Goal: Task Accomplishment & Management: Use online tool/utility

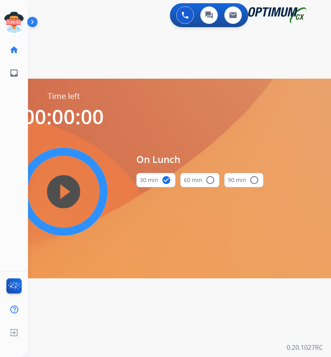
scroll to position [6, 0]
click at [12, 17] on icon at bounding box center [14, 23] width 26 height 26
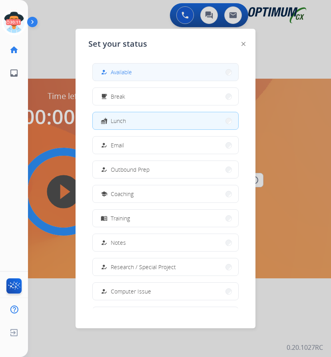
click at [118, 68] on span "Available" at bounding box center [121, 72] width 21 height 8
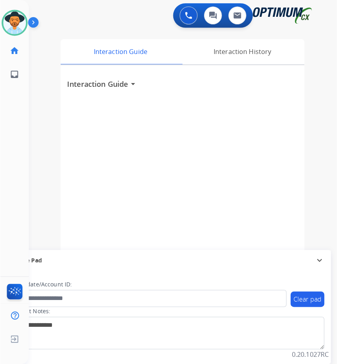
scroll to position [0, 0]
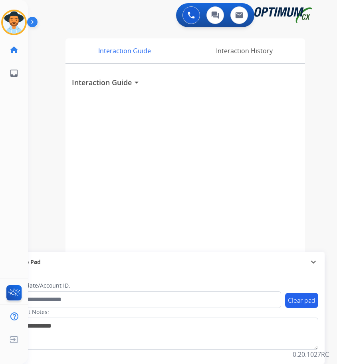
click at [91, 21] on div "0 Voice Interactions 0 Chat Interactions 0 Email Interactions" at bounding box center [176, 16] width 284 height 26
click at [16, 20] on img at bounding box center [14, 22] width 22 height 22
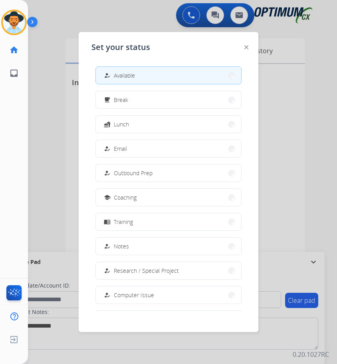
click at [324, 173] on div at bounding box center [168, 182] width 337 height 364
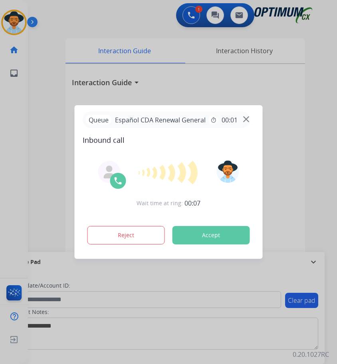
click at [111, 24] on div at bounding box center [168, 182] width 337 height 364
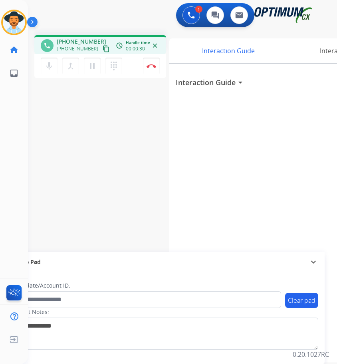
click at [84, 41] on span "+18572470264" at bounding box center [82, 42] width 50 height 8
copy span "18572470264"
click at [117, 168] on div "phone +18572470264 +18572470264 content_copy access_time Call metrics Queue 00:…" at bounding box center [173, 195] width 290 height 333
click at [76, 41] on span "+18572470264" at bounding box center [82, 42] width 50 height 8
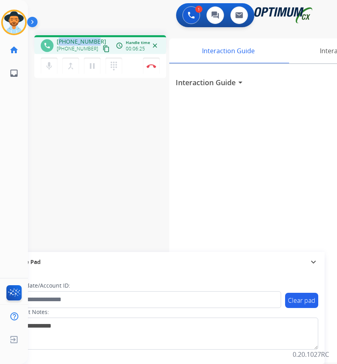
click at [76, 41] on span "+18572470264" at bounding box center [82, 42] width 50 height 8
copy span "18572470264"
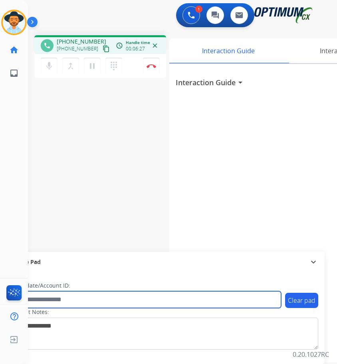
click at [113, 300] on input "text" at bounding box center [145, 299] width 271 height 17
paste input "**********"
type input "**********"
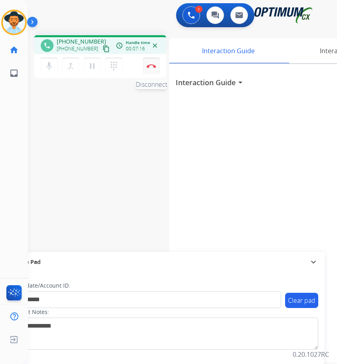
click at [151, 66] on img at bounding box center [152, 66] width 10 height 4
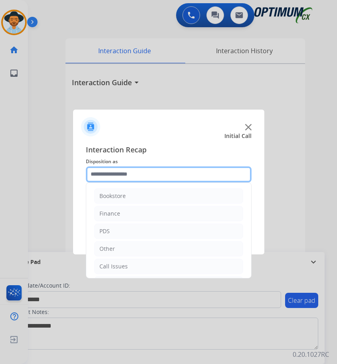
click at [146, 174] on input "text" at bounding box center [169, 174] width 166 height 16
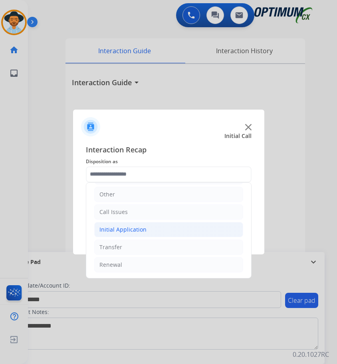
click at [145, 228] on li "Initial Application" at bounding box center [168, 229] width 149 height 15
click at [145, 245] on div "Credential Resend (Initial application)" at bounding box center [165, 247] width 101 height 8
type input "**********"
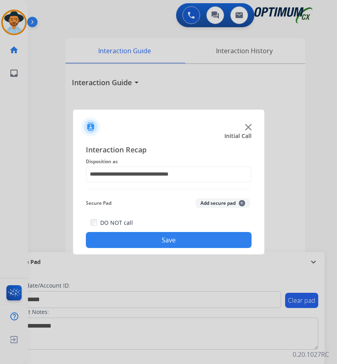
click at [147, 245] on button "Save" at bounding box center [169, 240] width 166 height 16
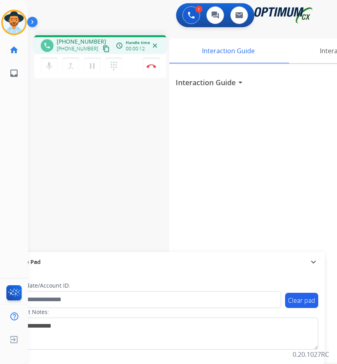
click at [118, 21] on div "1 Voice Interactions 0 Chat Interactions 0 Email Interactions" at bounding box center [176, 16] width 284 height 26
click at [71, 38] on span "+13146624691" at bounding box center [82, 42] width 50 height 8
copy span "13146624691"
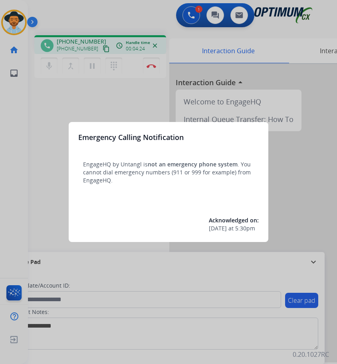
click at [107, 18] on div at bounding box center [168, 182] width 337 height 364
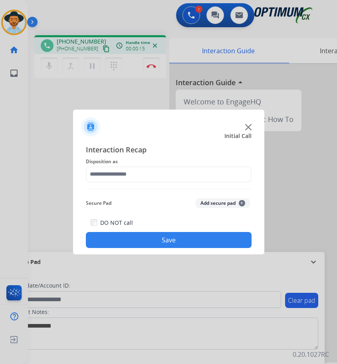
click at [116, 24] on div at bounding box center [168, 182] width 337 height 364
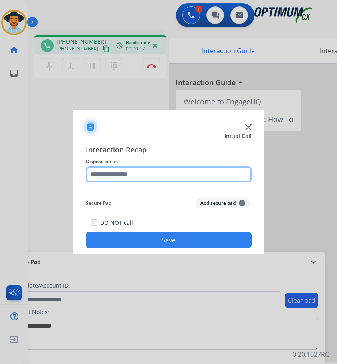
click at [141, 172] on input "text" at bounding box center [169, 174] width 166 height 16
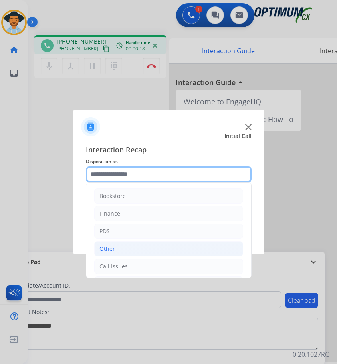
scroll to position [54, 0]
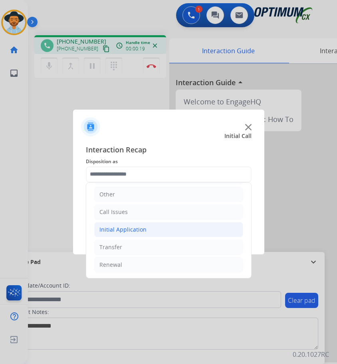
click at [141, 231] on div "Initial Application" at bounding box center [122, 229] width 47 height 8
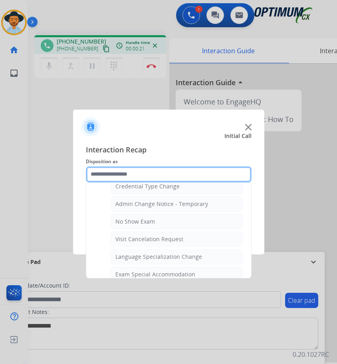
scroll to position [414, 0]
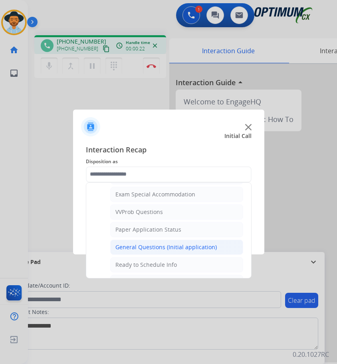
click at [145, 245] on div "General Questions (Initial application)" at bounding box center [165, 247] width 101 height 8
type input "**********"
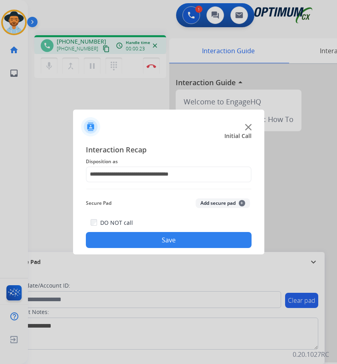
click at [155, 241] on button "Save" at bounding box center [169, 240] width 166 height 16
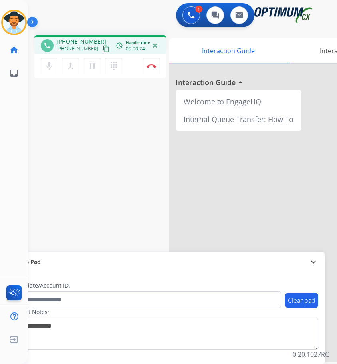
click at [82, 40] on span "+15858578150" at bounding box center [82, 42] width 50 height 8
copy span "15858578150"
click at [70, 13] on div "1 Voice Interactions 0 Chat Interactions 0 Email Interactions" at bounding box center [176, 16] width 284 height 26
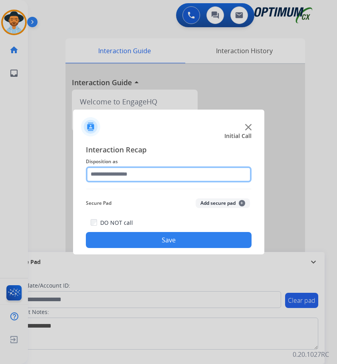
click at [112, 173] on input "text" at bounding box center [169, 174] width 166 height 16
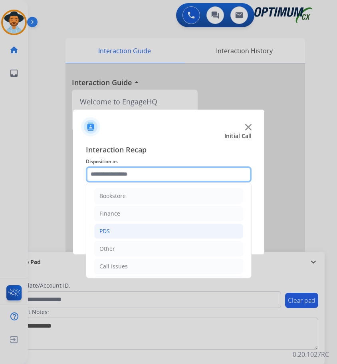
scroll to position [54, 0]
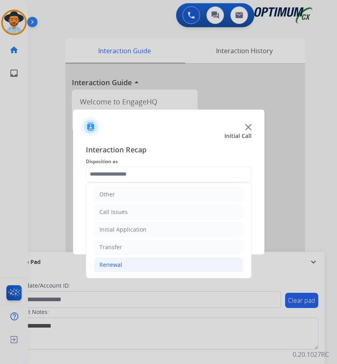
click at [116, 266] on div "Renewal" at bounding box center [110, 264] width 23 height 8
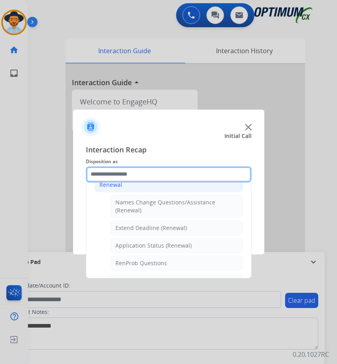
scroll to position [174, 0]
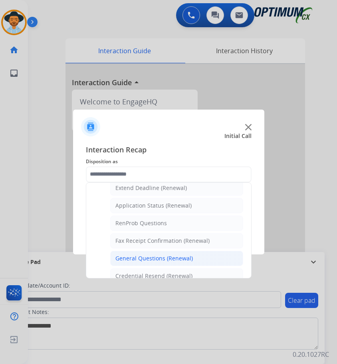
click at [165, 260] on div "General Questions (Renewal)" at bounding box center [154, 258] width 78 height 8
type input "**********"
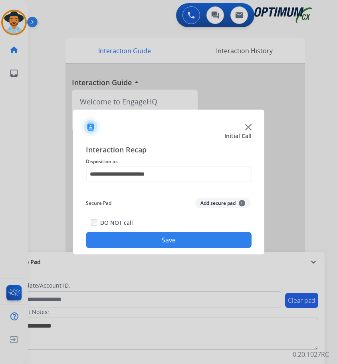
click at [178, 245] on button "Save" at bounding box center [169, 240] width 166 height 16
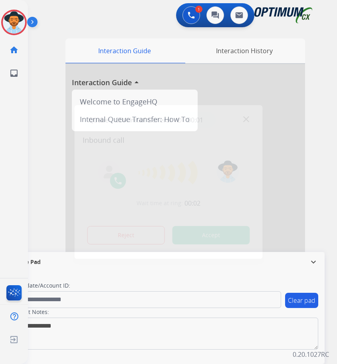
click at [85, 16] on div at bounding box center [168, 182] width 337 height 364
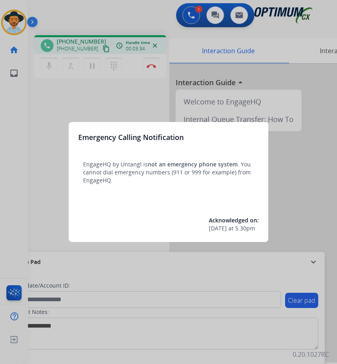
click at [111, 20] on div at bounding box center [168, 182] width 337 height 364
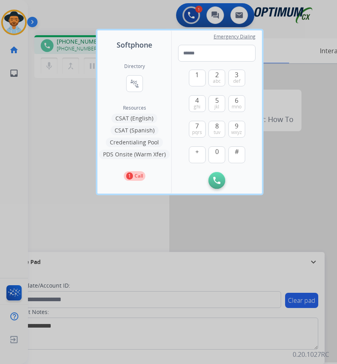
click at [66, 216] on div at bounding box center [168, 182] width 337 height 364
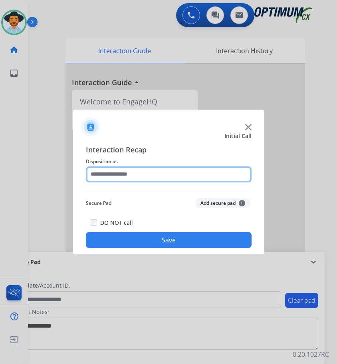
click at [162, 172] on input "text" at bounding box center [169, 174] width 166 height 16
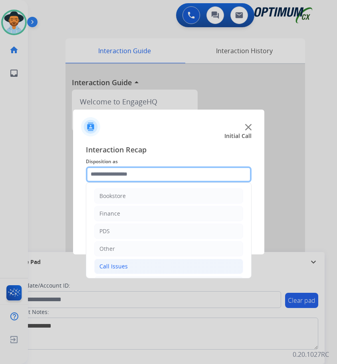
scroll to position [54, 0]
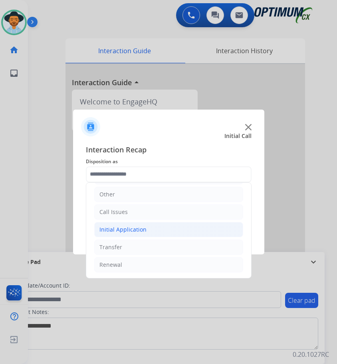
click at [137, 233] on div "Initial Application" at bounding box center [122, 229] width 47 height 8
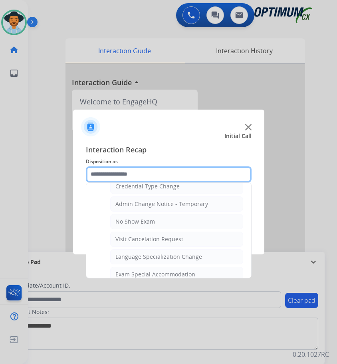
scroll to position [414, 0]
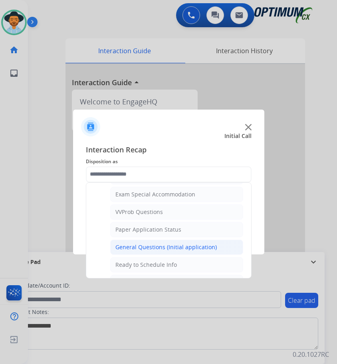
click at [137, 248] on div "General Questions (Initial application)" at bounding box center [165, 247] width 101 height 8
type input "**********"
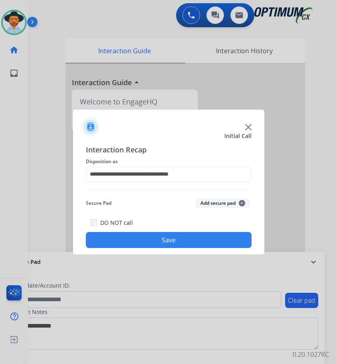
click at [149, 238] on button "Save" at bounding box center [169, 240] width 166 height 16
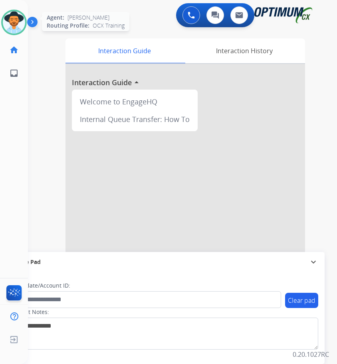
click at [17, 24] on img at bounding box center [14, 22] width 22 height 22
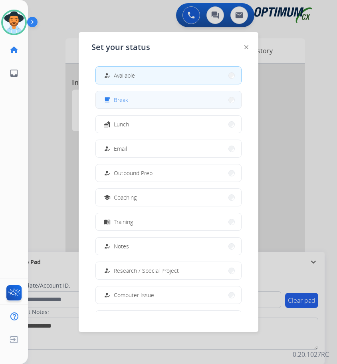
click at [136, 106] on button "free_breakfast Break" at bounding box center [168, 99] width 145 height 17
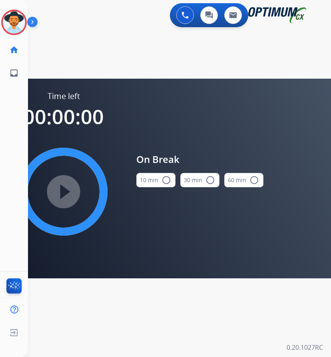
click at [159, 181] on button "10 min radio_button_unchecked" at bounding box center [155, 180] width 39 height 14
click at [68, 193] on mat-icon "play_circle_filled" at bounding box center [64, 192] width 10 height 10
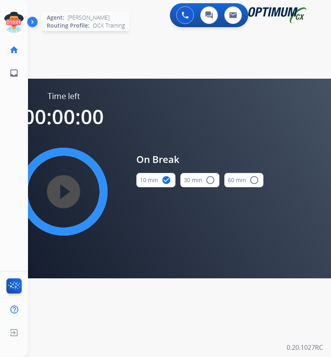
click at [17, 16] on icon at bounding box center [14, 23] width 26 height 26
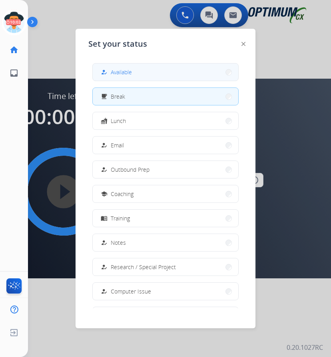
click at [136, 77] on button "how_to_reg Available" at bounding box center [165, 72] width 145 height 17
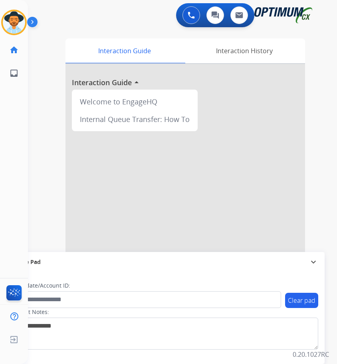
click at [120, 30] on div "swap_horiz Break voice bridge close_fullscreen Connect 3-Way Call merge_type Se…" at bounding box center [173, 195] width 290 height 333
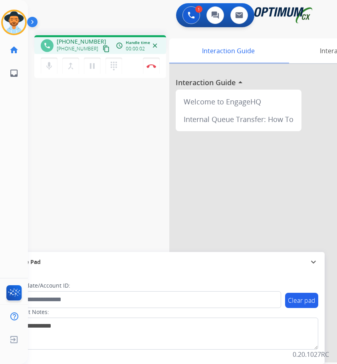
click at [136, 22] on div "1 Voice Interactions 0 Chat Interactions 0 Email Interactions" at bounding box center [176, 16] width 284 height 26
click at [88, 40] on span "+15164685103" at bounding box center [82, 42] width 50 height 8
copy span "15164685103"
click at [102, 136] on div "phone +15164685103 +15164685103 content_copy access_time Call metrics Queue 00:…" at bounding box center [173, 195] width 290 height 333
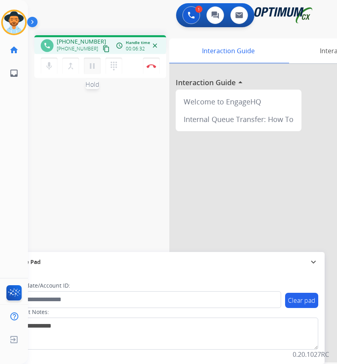
click at [93, 66] on mat-icon "pause" at bounding box center [92, 66] width 10 height 10
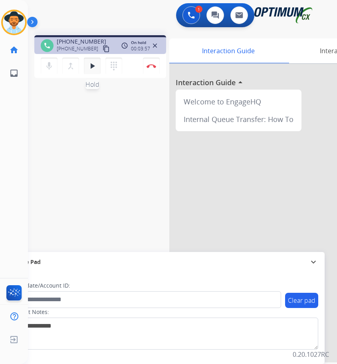
click at [93, 65] on mat-icon "play_arrow" at bounding box center [92, 66] width 10 height 10
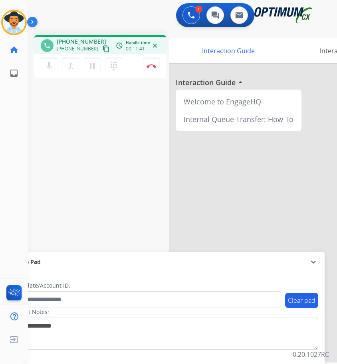
click at [133, 184] on div "phone +15164685103 +15164685103 content_copy access_time Call metrics Queue 00:…" at bounding box center [173, 195] width 290 height 333
click at [50, 68] on mat-icon "mic" at bounding box center [49, 66] width 10 height 10
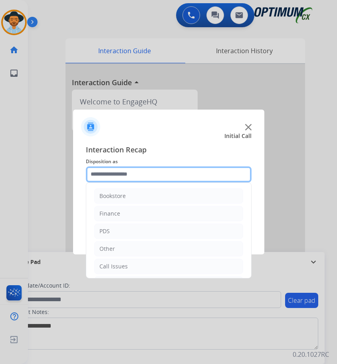
click at [129, 175] on input "text" at bounding box center [169, 174] width 166 height 16
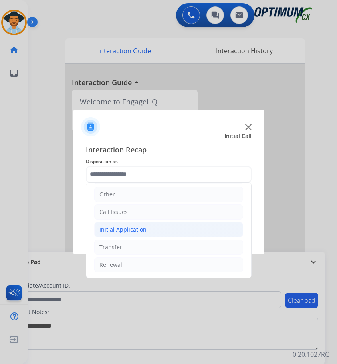
click at [138, 228] on div "Initial Application" at bounding box center [122, 229] width 47 height 8
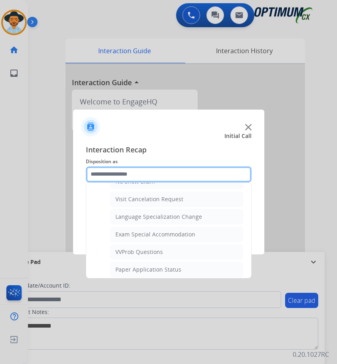
scroll to position [414, 0]
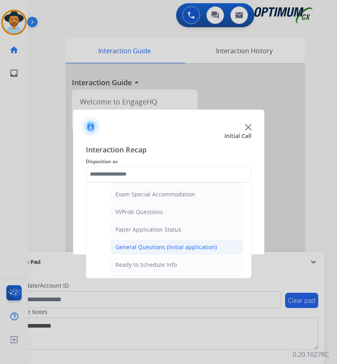
click at [150, 248] on div "General Questions (Initial application)" at bounding box center [165, 247] width 101 height 8
type input "**********"
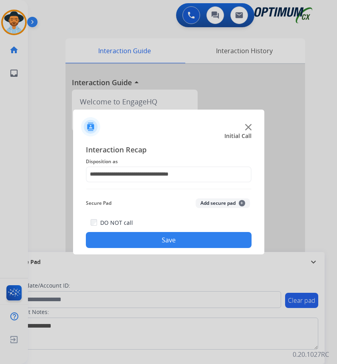
click at [149, 240] on button "Save" at bounding box center [169, 240] width 166 height 16
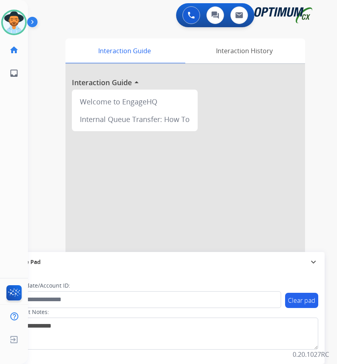
click at [146, 27] on div "0 Voice Interactions 0 Chat Interactions 0 Email Interactions" at bounding box center [176, 16] width 284 height 26
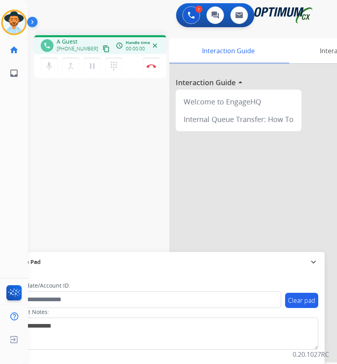
click at [107, 16] on div "1 Voice Interactions 0 Chat Interactions 0 Email Interactions" at bounding box center [176, 16] width 284 height 26
click at [82, 41] on span "+12067245591" at bounding box center [82, 42] width 50 height 8
copy span "12067245591"
click at [81, 44] on div "+12067245591 content_copy" at bounding box center [84, 49] width 54 height 10
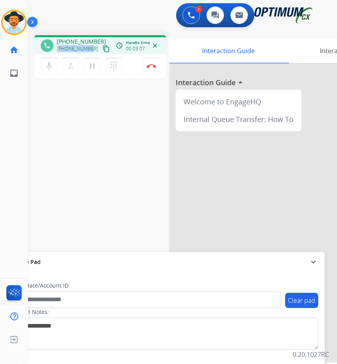
click at [81, 44] on div "+12067245591 content_copy" at bounding box center [84, 49] width 54 height 10
click at [80, 42] on span "+12067245591" at bounding box center [82, 42] width 50 height 8
copy span "12067245591"
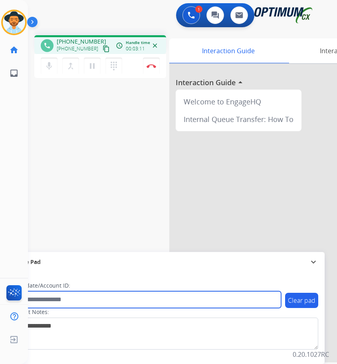
click at [67, 298] on input "text" at bounding box center [145, 299] width 271 height 17
paste input "**********"
type input "**********"
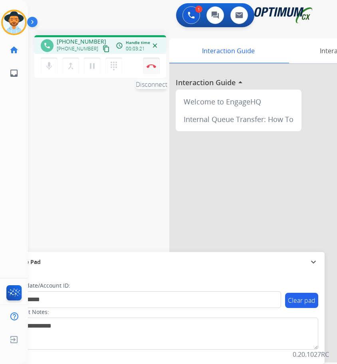
click at [155, 68] on img at bounding box center [152, 66] width 10 height 4
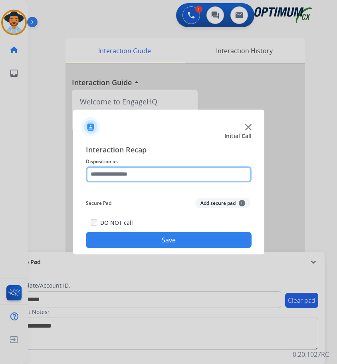
click at [160, 173] on input "text" at bounding box center [169, 174] width 166 height 16
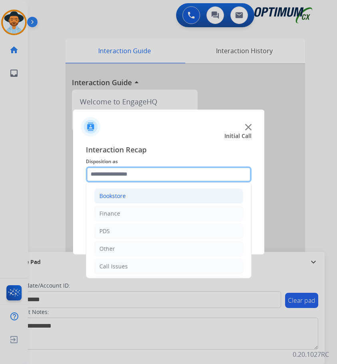
scroll to position [54, 0]
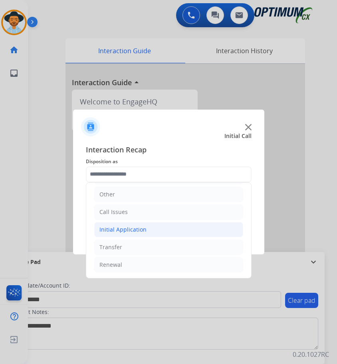
click at [139, 231] on div "Initial Application" at bounding box center [122, 229] width 47 height 8
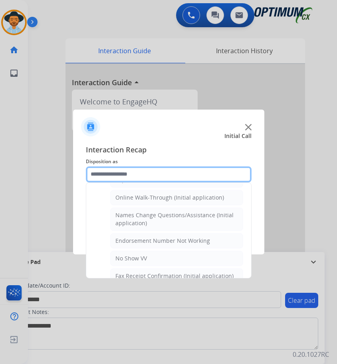
scroll to position [94, 0]
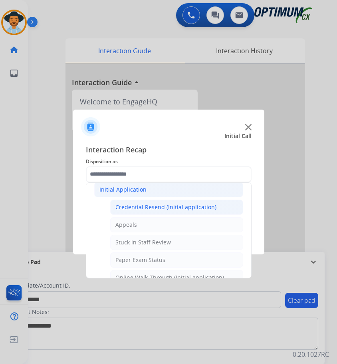
click at [160, 205] on div "Credential Resend (Initial application)" at bounding box center [165, 207] width 101 height 8
type input "**********"
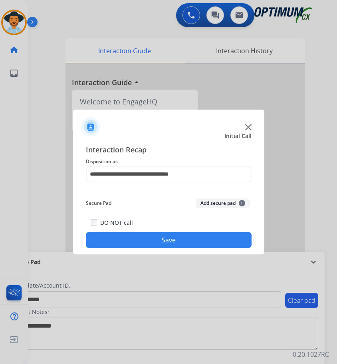
click at [142, 243] on button "Save" at bounding box center [169, 240] width 166 height 16
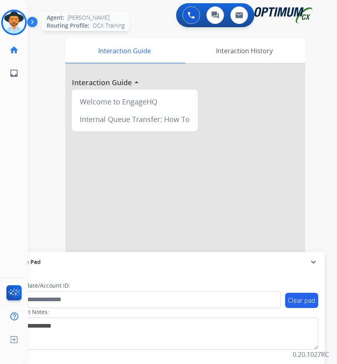
click at [24, 19] on img at bounding box center [14, 22] width 22 height 22
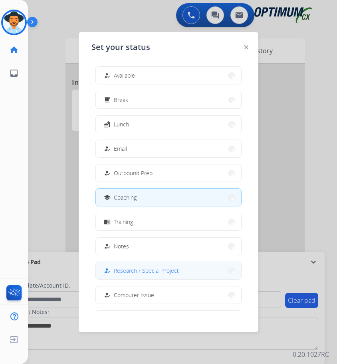
scroll to position [76, 0]
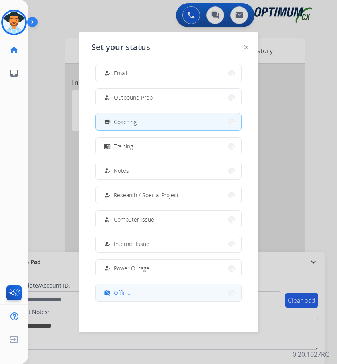
click at [121, 292] on span "Offline" at bounding box center [122, 292] width 17 height 8
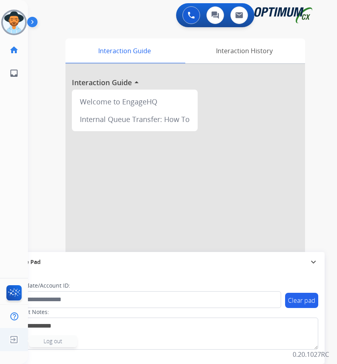
click at [11, 340] on img at bounding box center [14, 339] width 14 height 15
